Goal: Task Accomplishment & Management: Complete application form

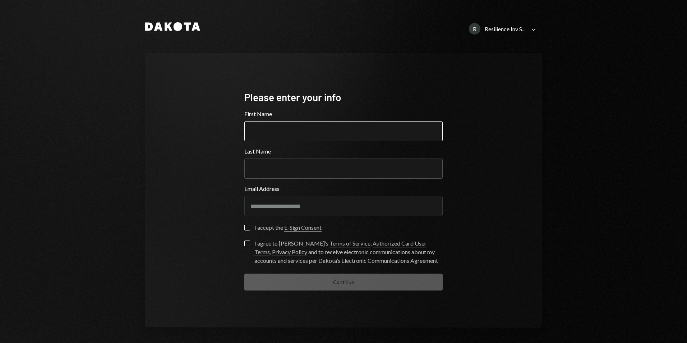
click at [279, 130] on input "First Name" at bounding box center [343, 131] width 198 height 20
type input "*******"
type input "**********"
drag, startPoint x: 245, startPoint y: 228, endPoint x: 244, endPoint y: 235, distance: 7.1
click at [245, 228] on button "I accept the E-Sign Consent" at bounding box center [247, 228] width 6 height 6
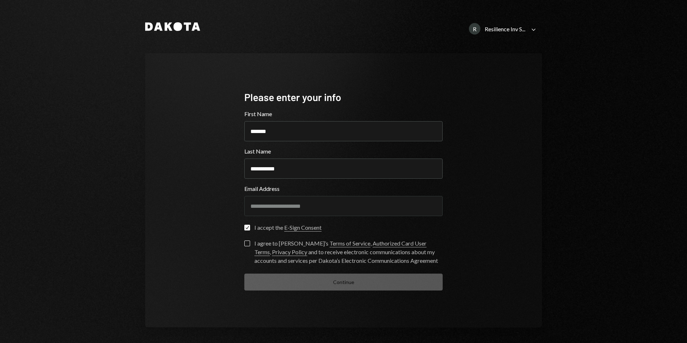
click at [244, 241] on button "I agree to [PERSON_NAME]’s Terms of Service , Authorized Card User Terms , Priv…" at bounding box center [247, 243] width 6 height 6
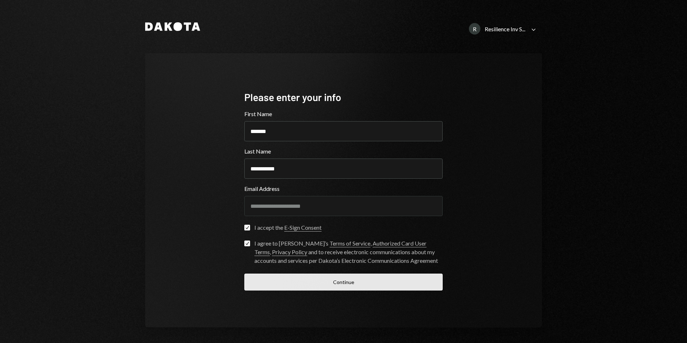
click at [327, 282] on button "Continue" at bounding box center [343, 281] width 198 height 17
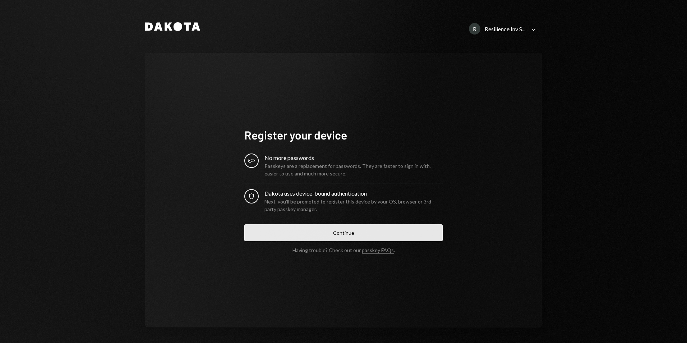
click at [345, 235] on button "Continue" at bounding box center [343, 232] width 198 height 17
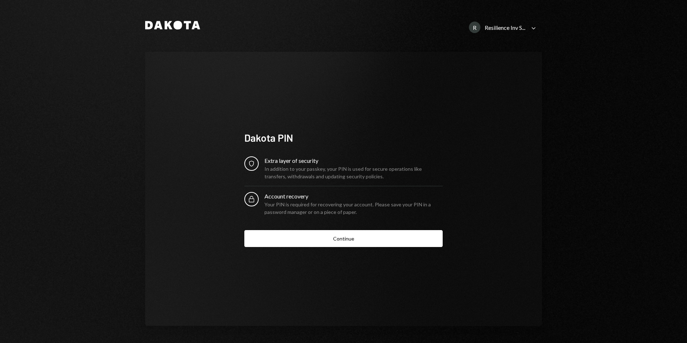
scroll to position [2, 0]
click at [339, 241] on button "Continue" at bounding box center [343, 238] width 198 height 17
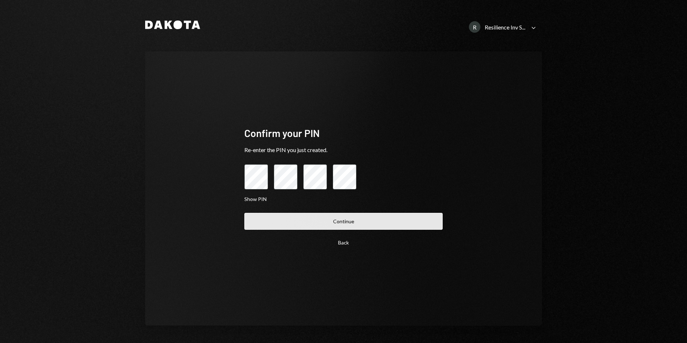
click at [356, 222] on button "Continue" at bounding box center [343, 221] width 198 height 17
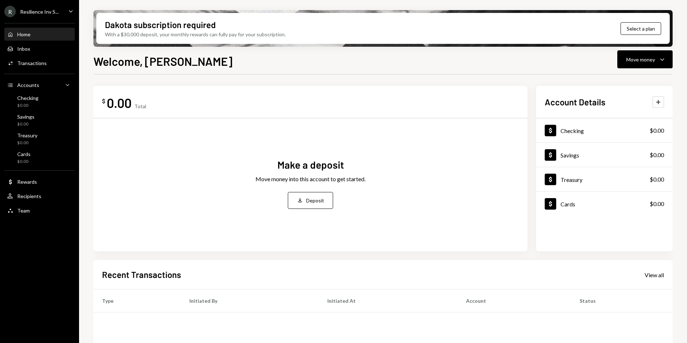
click at [71, 10] on icon "Caret Down" at bounding box center [71, 11] width 8 height 8
click at [213, 79] on div "$ 0.00 Total Make a deposit Move money into this account to get started. Deposi…" at bounding box center [382, 257] width 579 height 367
click at [66, 14] on div "R Resilience Inv S... Caret Down" at bounding box center [39, 11] width 79 height 11
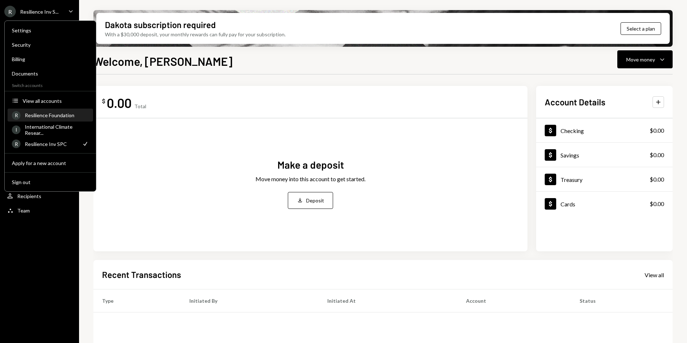
click at [55, 116] on div "Resilience Foundation" at bounding box center [57, 115] width 64 height 6
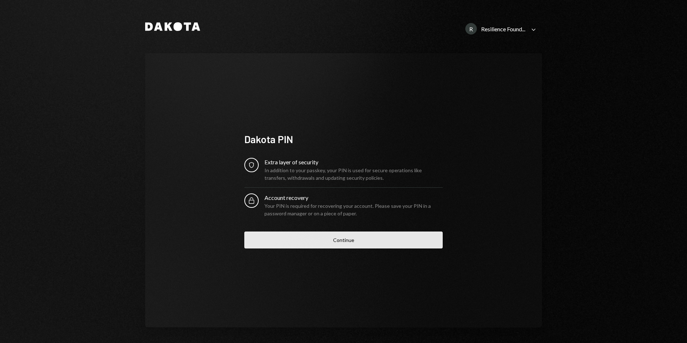
click at [335, 243] on button "Continue" at bounding box center [343, 239] width 198 height 17
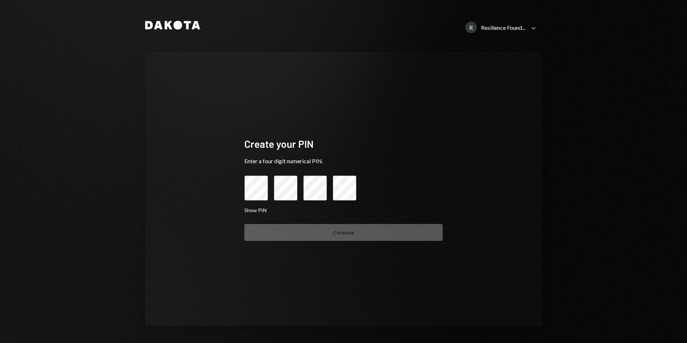
scroll to position [2, 0]
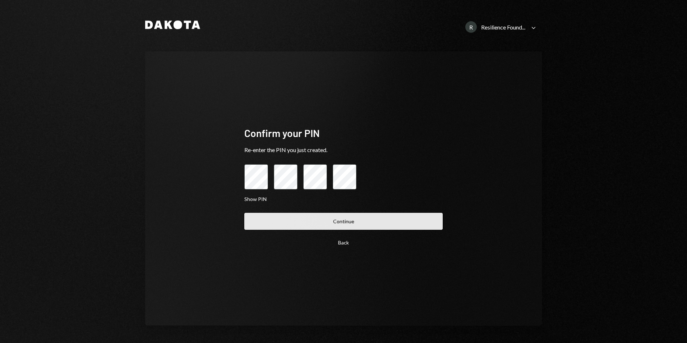
click at [340, 222] on button "Continue" at bounding box center [343, 221] width 198 height 17
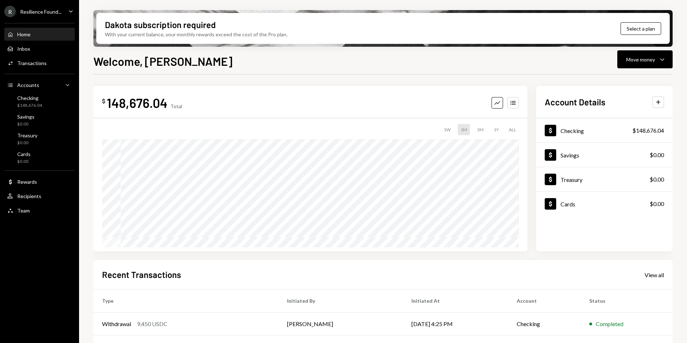
click at [50, 13] on div "Resilience Found..." at bounding box center [40, 12] width 41 height 6
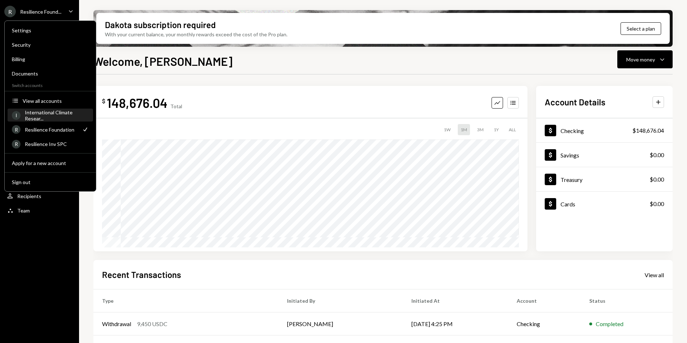
click at [42, 112] on div "International Climate Resear..." at bounding box center [57, 115] width 64 height 12
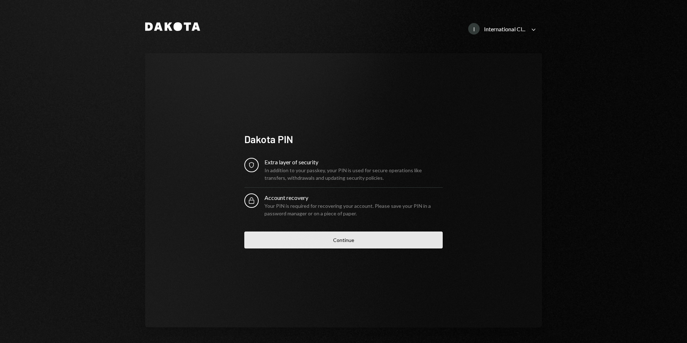
click at [337, 240] on button "Continue" at bounding box center [343, 239] width 198 height 17
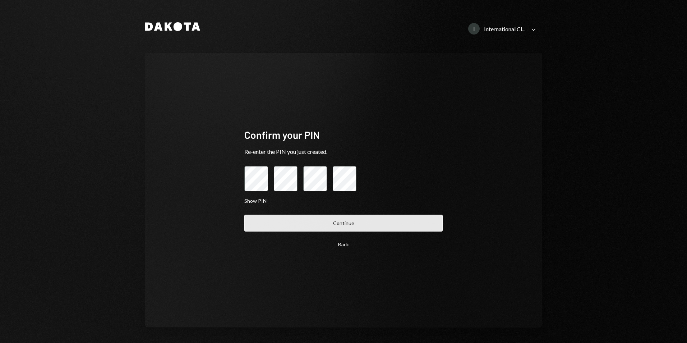
click at [344, 222] on button "Continue" at bounding box center [343, 223] width 198 height 17
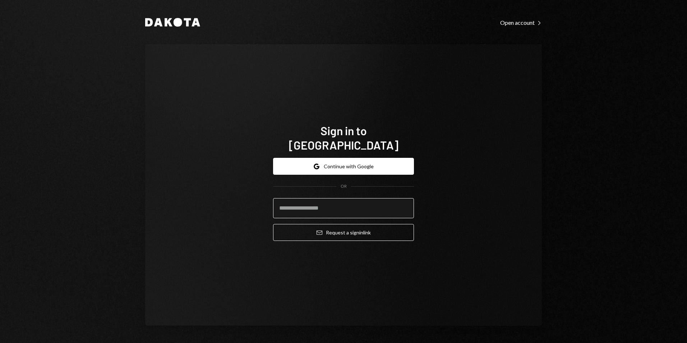
click at [285, 198] on input "email" at bounding box center [343, 208] width 141 height 20
type input "**********"
drag, startPoint x: 337, startPoint y: 231, endPoint x: 265, endPoint y: 260, distance: 77.2
click at [266, 260] on div "**********" at bounding box center [343, 185] width 158 height 181
